Goal: Task Accomplishment & Management: Complete application form

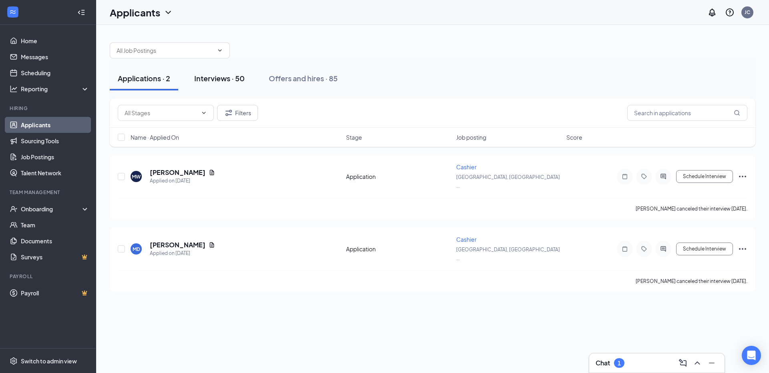
click at [213, 85] on button "Interviews · 50" at bounding box center [219, 79] width 67 height 24
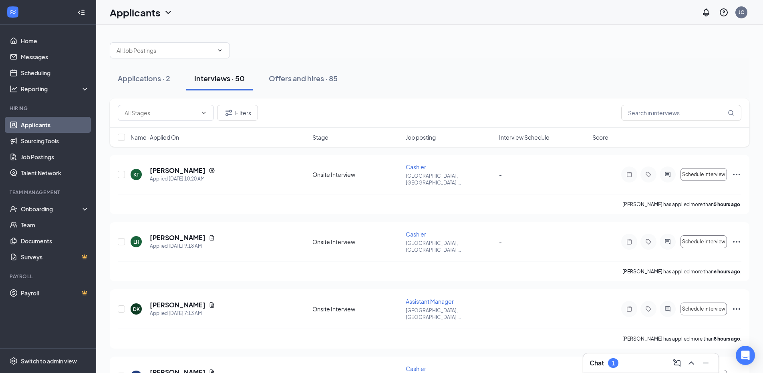
click at [630, 361] on div "Chat 1" at bounding box center [651, 363] width 123 height 13
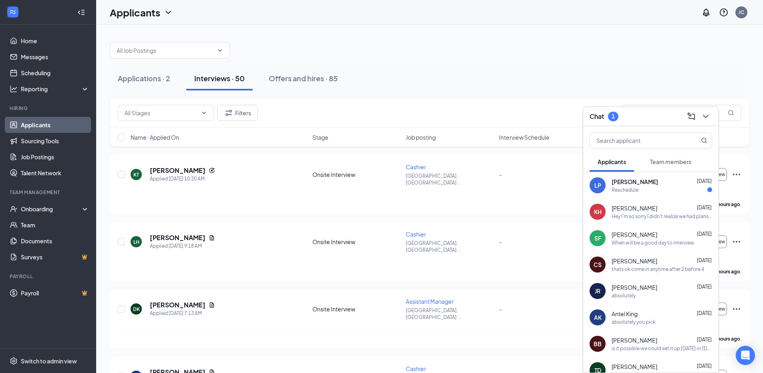
click at [626, 117] on div "Chat 1" at bounding box center [651, 116] width 123 height 12
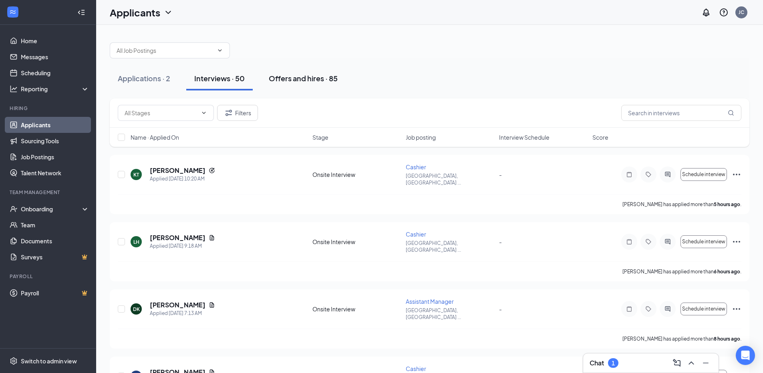
click at [291, 80] on div "Offers and hires · 85" at bounding box center [303, 78] width 69 height 10
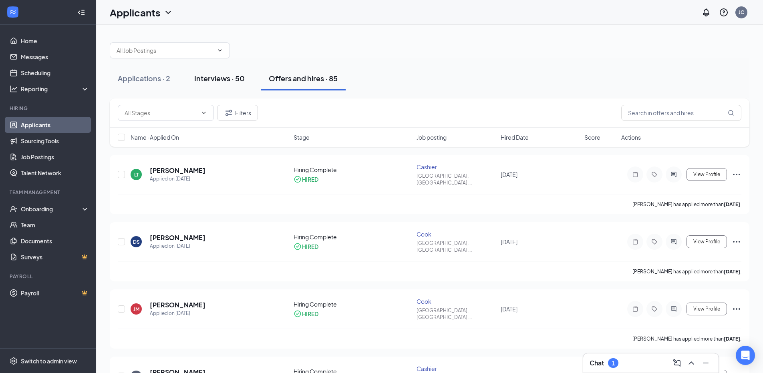
click at [234, 84] on button "Interviews · 50" at bounding box center [219, 79] width 67 height 24
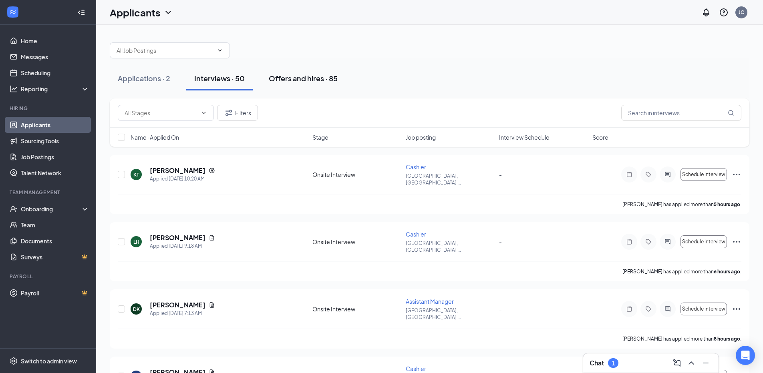
click at [277, 79] on div "Offers and hires · 85" at bounding box center [303, 78] width 69 height 10
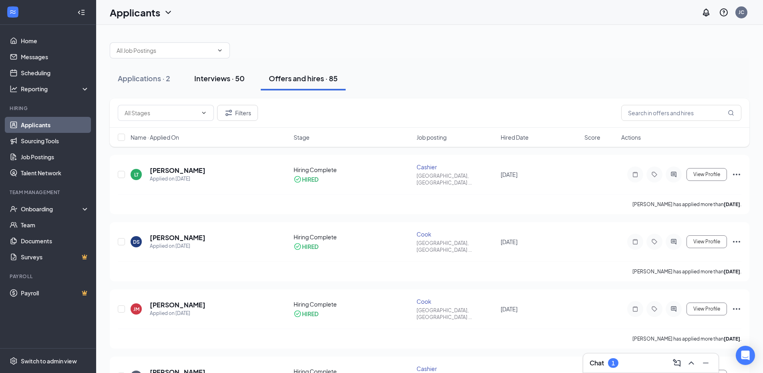
click at [212, 83] on div "Interviews · 50" at bounding box center [219, 78] width 50 height 10
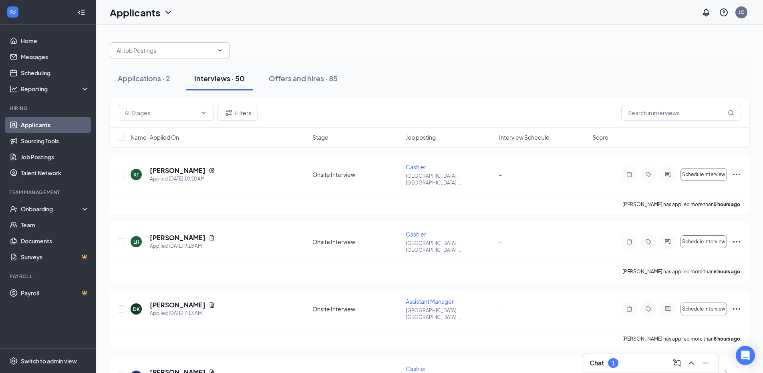
click at [172, 52] on input "text" at bounding box center [165, 50] width 97 height 9
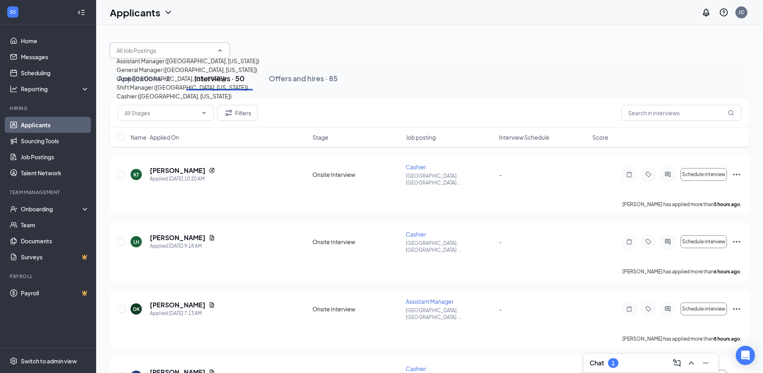
click at [172, 52] on input "text" at bounding box center [165, 50] width 97 height 9
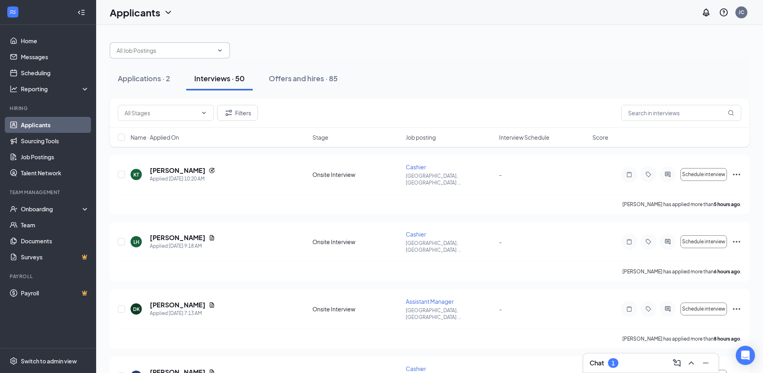
click at [183, 44] on span "Assistant Manager ([GEOGRAPHIC_DATA], [US_STATE]) General Manager ([GEOGRAPHIC_…" at bounding box center [170, 50] width 120 height 16
click at [198, 53] on input "text" at bounding box center [165, 50] width 97 height 9
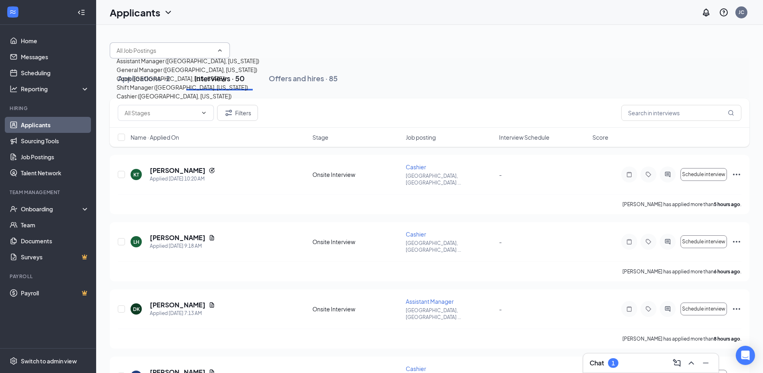
click at [189, 83] on div "Cook ([GEOGRAPHIC_DATA], [US_STATE])" at bounding box center [188, 78] width 143 height 9
type input "Cook ([GEOGRAPHIC_DATA], [US_STATE])"
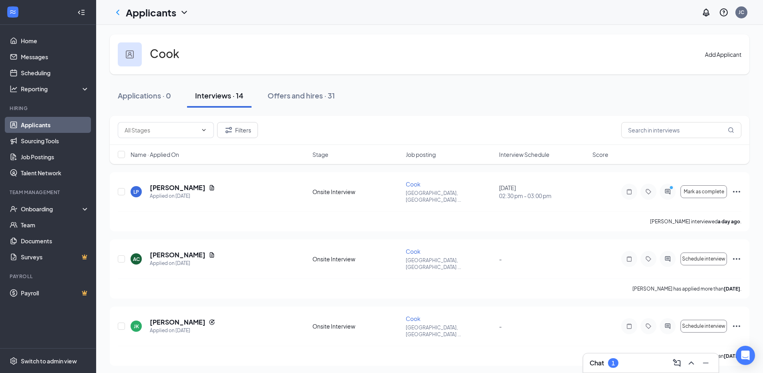
click at [736, 59] on button "Add Applicant" at bounding box center [723, 54] width 36 height 9
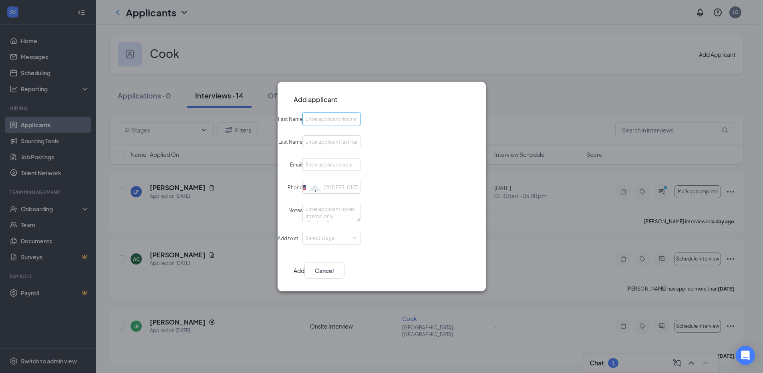
click at [361, 117] on input "First Name" at bounding box center [331, 119] width 58 height 13
type input "[PERSON_NAME]"
click at [361, 158] on input "Email" at bounding box center [331, 164] width 58 height 13
type input "[EMAIL_ADDRESS][DOMAIN_NAME]"
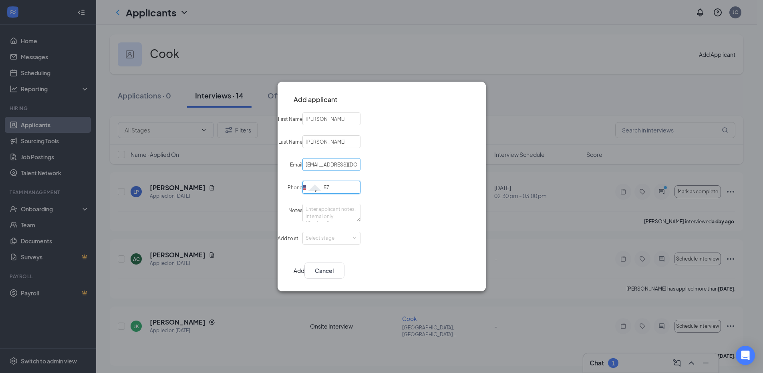
type input "5"
click at [354, 240] on div "Select stage" at bounding box center [330, 238] width 48 height 8
type input "[PHONE_NUMBER]"
click at [393, 274] on li "Hiring Complete" at bounding box center [388, 278] width 103 height 13
click at [304, 268] on button "Add" at bounding box center [299, 271] width 11 height 16
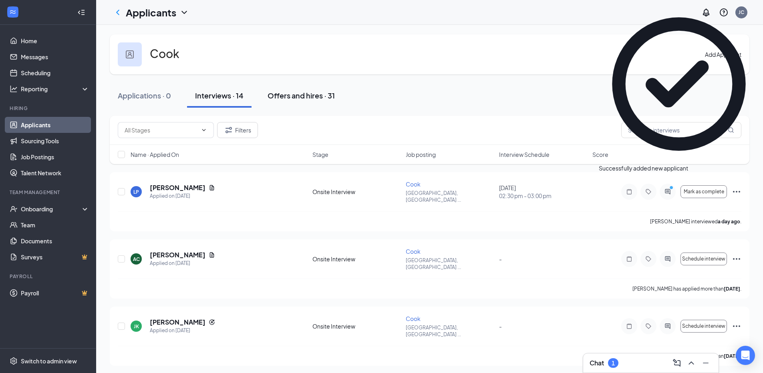
click at [278, 100] on div "Offers and hires · 31" at bounding box center [301, 96] width 67 height 10
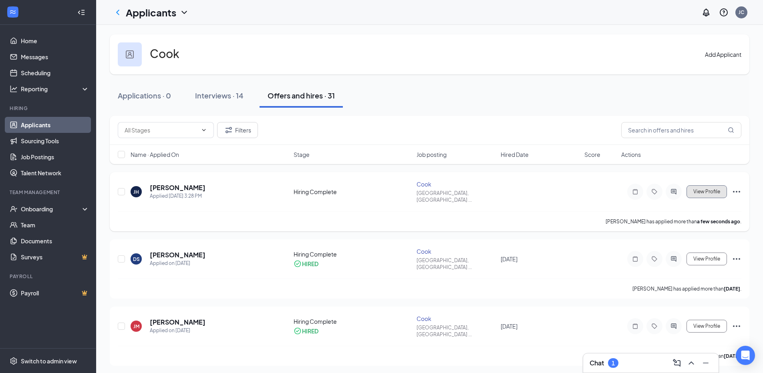
click at [716, 190] on span "View Profile" at bounding box center [706, 192] width 27 height 6
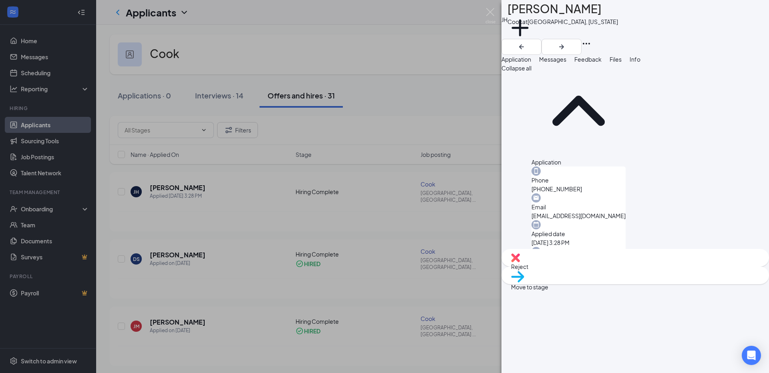
click at [496, 12] on div "[PERSON_NAME] [PERSON_NAME] [PERSON_NAME] at [GEOGRAPHIC_DATA], [US_STATE] Add …" at bounding box center [384, 186] width 769 height 373
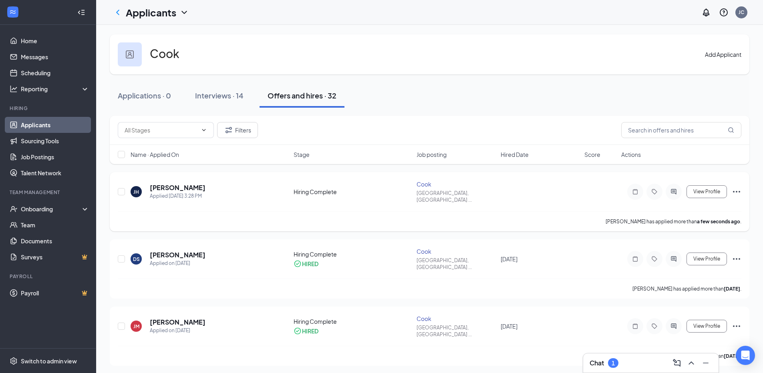
click at [734, 187] on icon "Ellipses" at bounding box center [737, 192] width 10 height 10
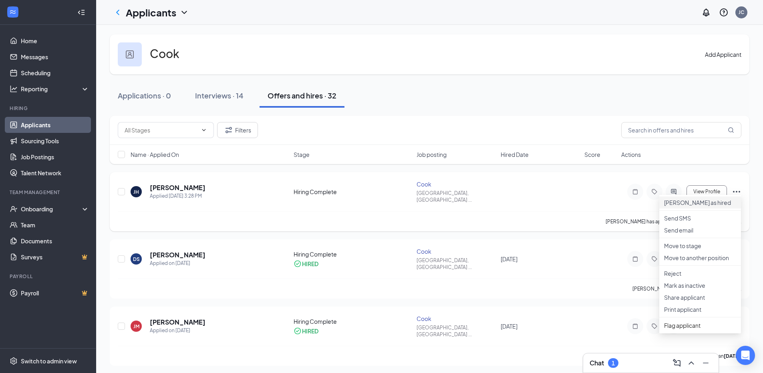
click at [728, 206] on p "[PERSON_NAME] as hired" at bounding box center [700, 203] width 72 height 8
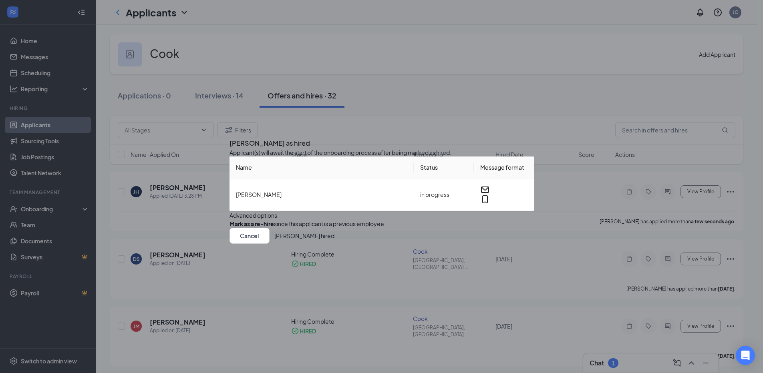
click at [335, 244] on button "[PERSON_NAME] hired" at bounding box center [304, 236] width 60 height 16
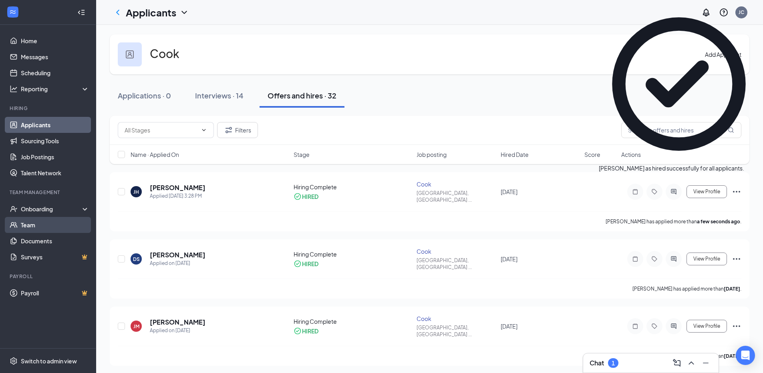
click at [31, 227] on link "Team" at bounding box center [55, 225] width 69 height 16
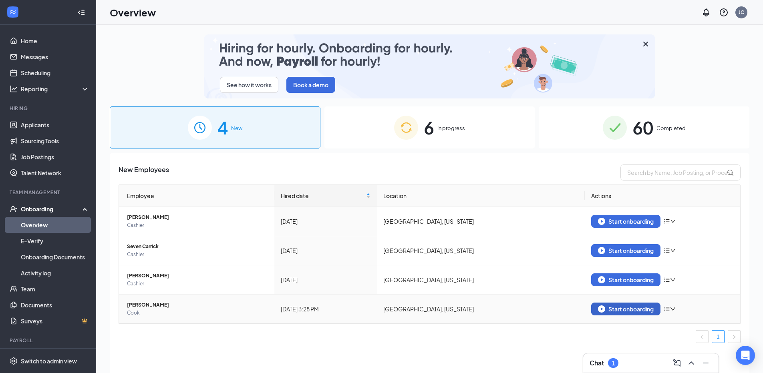
click at [611, 312] on div "Start onboarding" at bounding box center [626, 309] width 56 height 7
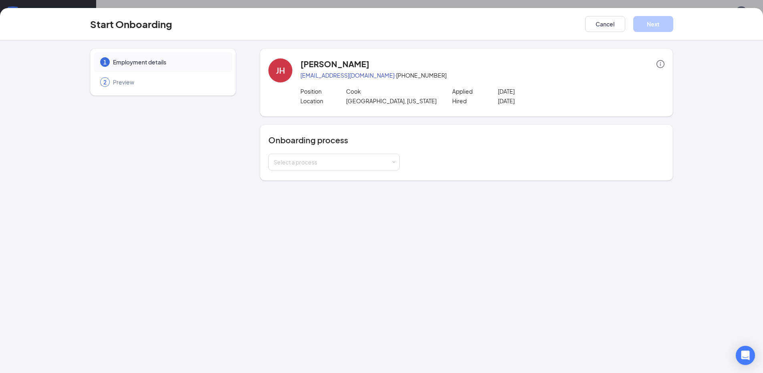
click at [331, 152] on div "Onboarding process Select a process" at bounding box center [466, 153] width 396 height 36
click at [331, 158] on div "Select a process" at bounding box center [332, 162] width 117 height 8
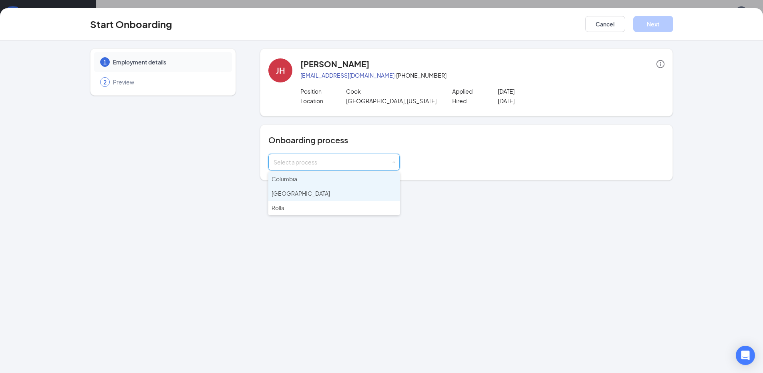
click at [334, 189] on li "Jefferson City" at bounding box center [333, 194] width 131 height 14
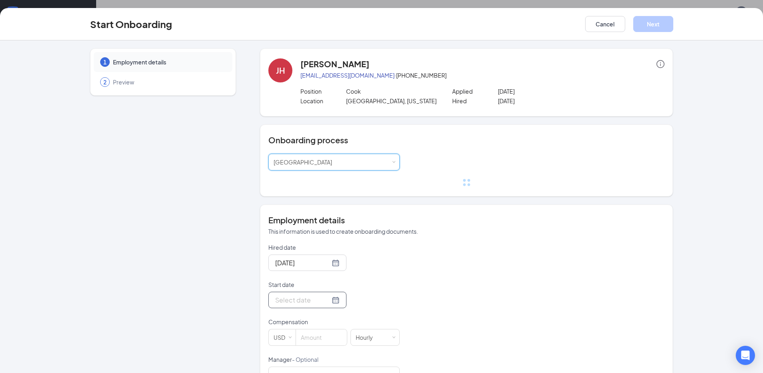
click at [327, 308] on div at bounding box center [307, 300] width 78 height 16
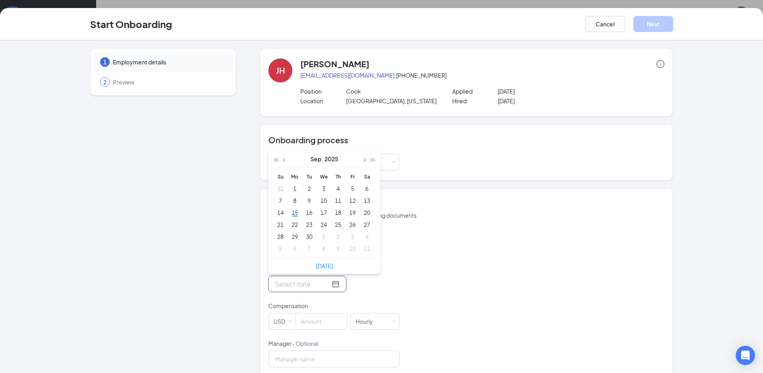
click at [327, 305] on p "Compensation" at bounding box center [333, 306] width 131 height 8
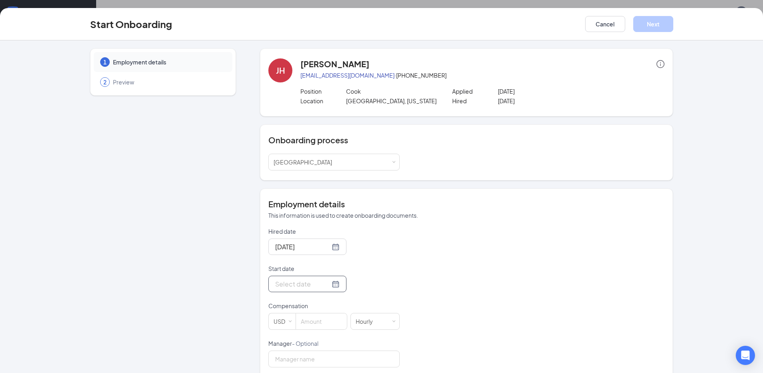
click at [327, 281] on div at bounding box center [307, 284] width 64 height 10
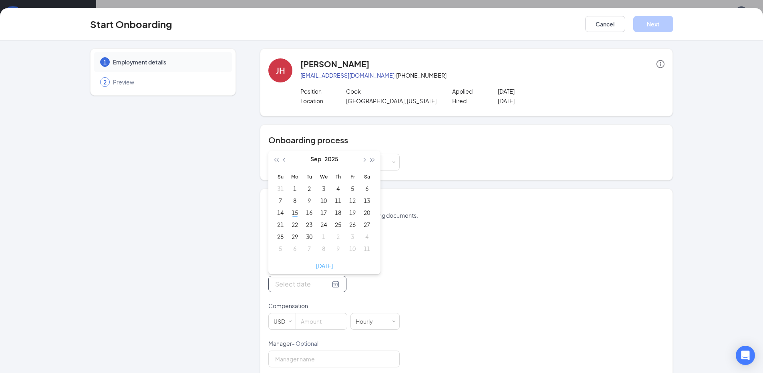
click at [325, 268] on link "Today" at bounding box center [324, 265] width 17 height 7
type input "Sep 15, 2025"
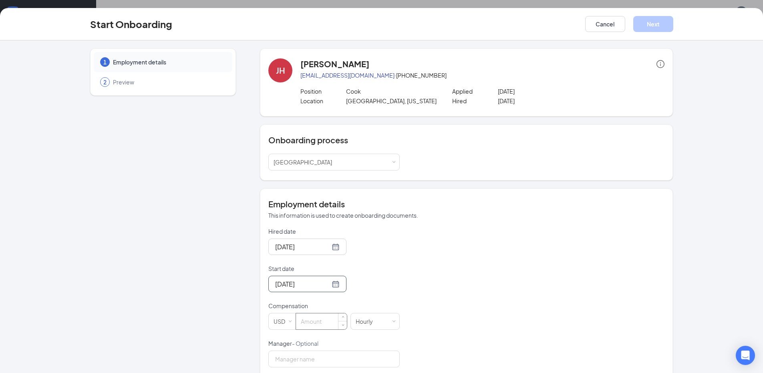
click at [325, 318] on input at bounding box center [321, 322] width 51 height 16
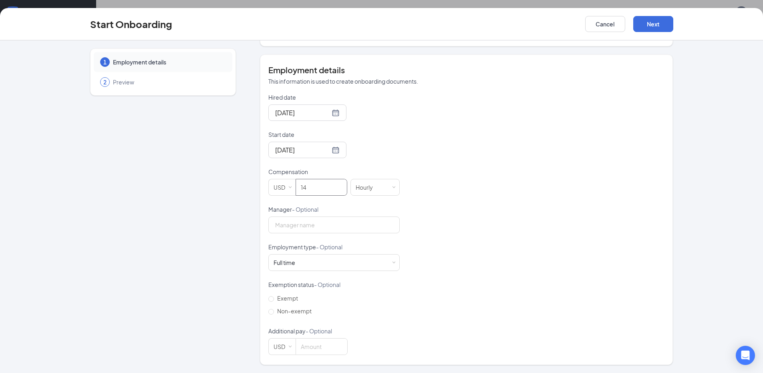
scroll to position [36, 0]
type input "14"
click at [645, 31] on button "Next" at bounding box center [653, 24] width 40 height 16
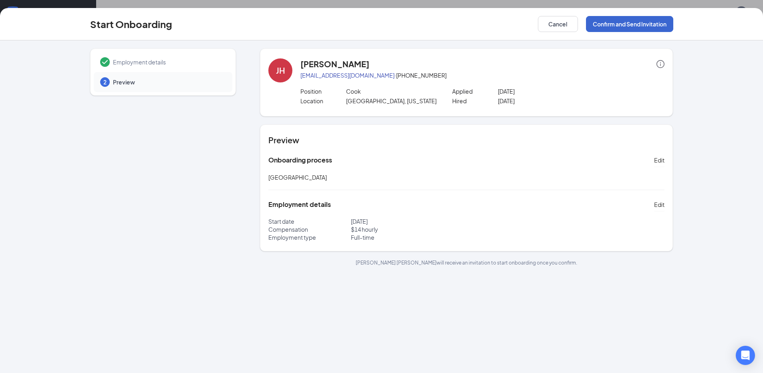
scroll to position [0, 0]
click at [612, 29] on button "Confirm and Send Invitation" at bounding box center [629, 24] width 87 height 16
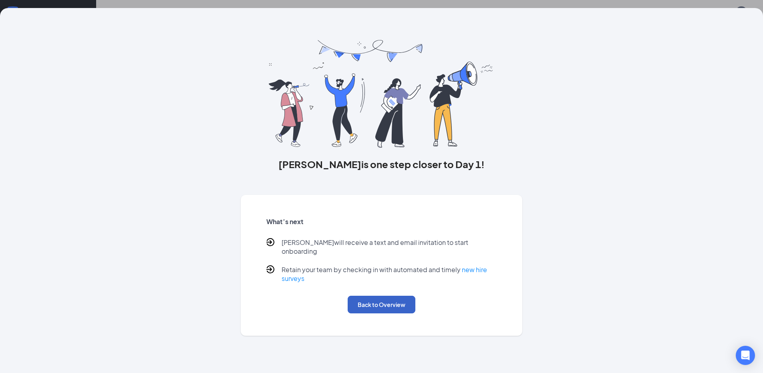
click at [386, 296] on button "Back to Overview" at bounding box center [382, 305] width 68 height 18
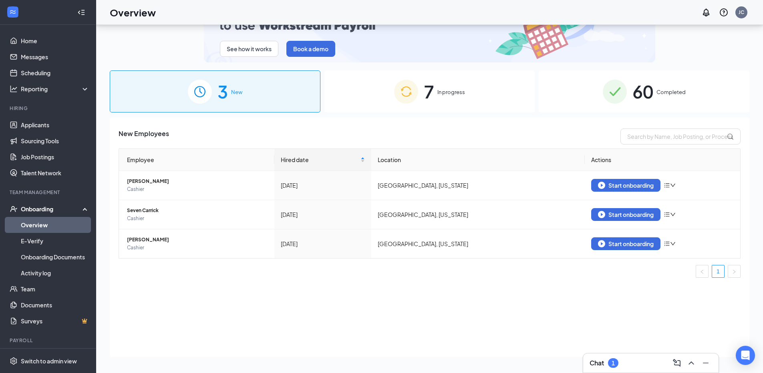
click at [397, 90] on img at bounding box center [406, 92] width 24 height 24
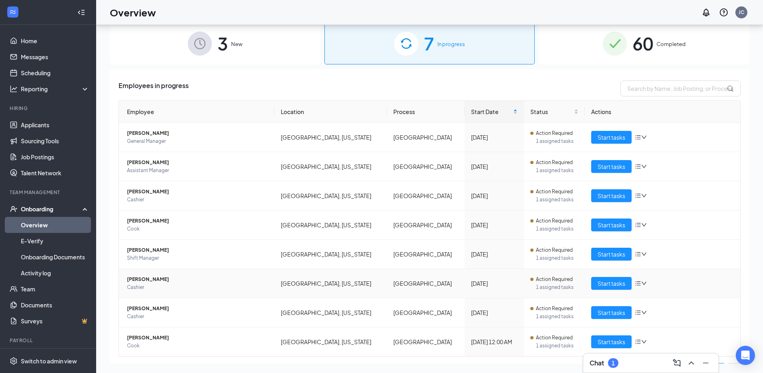
scroll to position [95, 0]
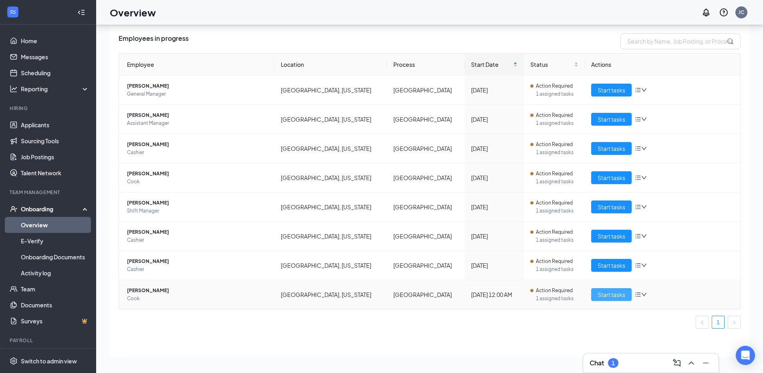
click at [618, 301] on button "Start tasks" at bounding box center [611, 294] width 40 height 13
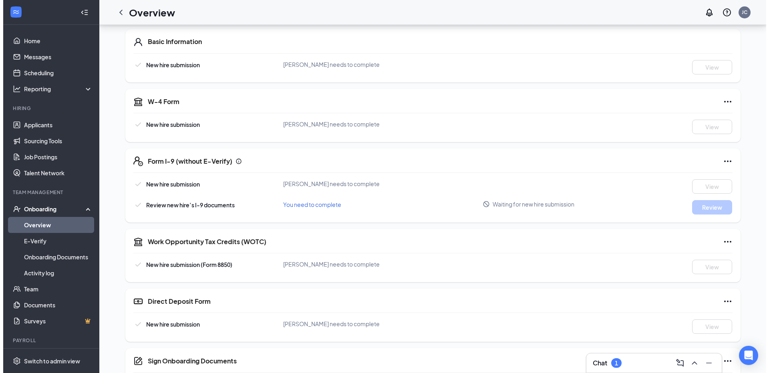
scroll to position [158, 0]
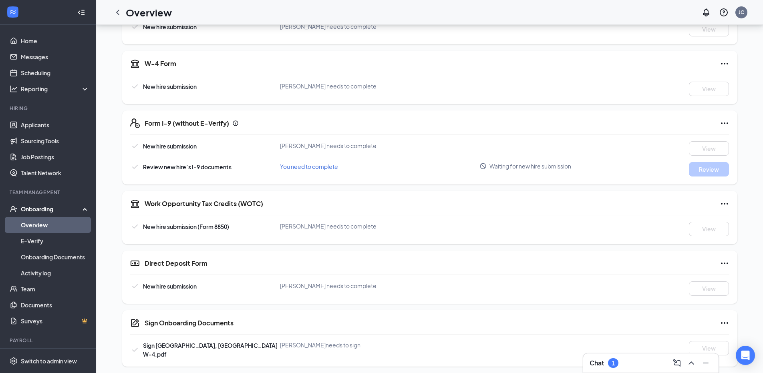
click at [717, 204] on div "Work Opportunity Tax Credits (WOTC)" at bounding box center [437, 204] width 585 height 10
click at [722, 202] on icon "Ellipses" at bounding box center [725, 204] width 10 height 10
click at [704, 234] on span "Mark as complete" at bounding box center [680, 237] width 47 height 8
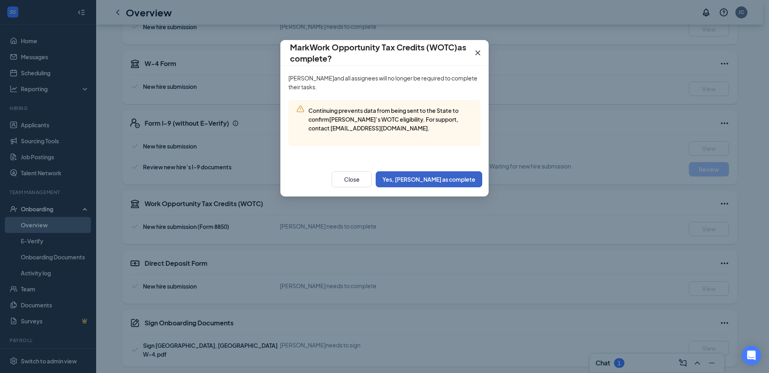
click at [459, 179] on button "Yes, mark as complete" at bounding box center [429, 179] width 107 height 16
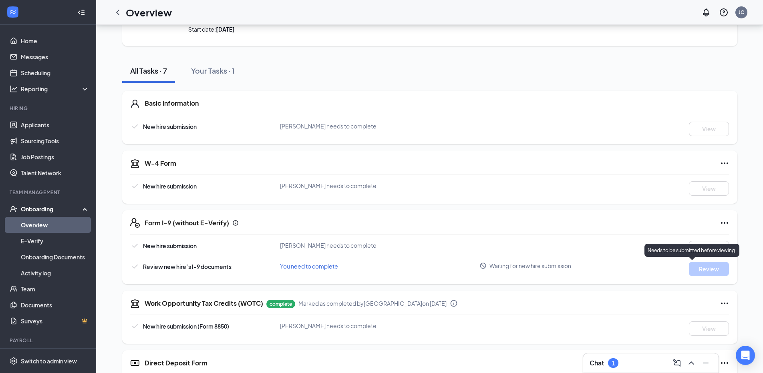
scroll to position [0, 0]
